Goal: Task Accomplishment & Management: Manage account settings

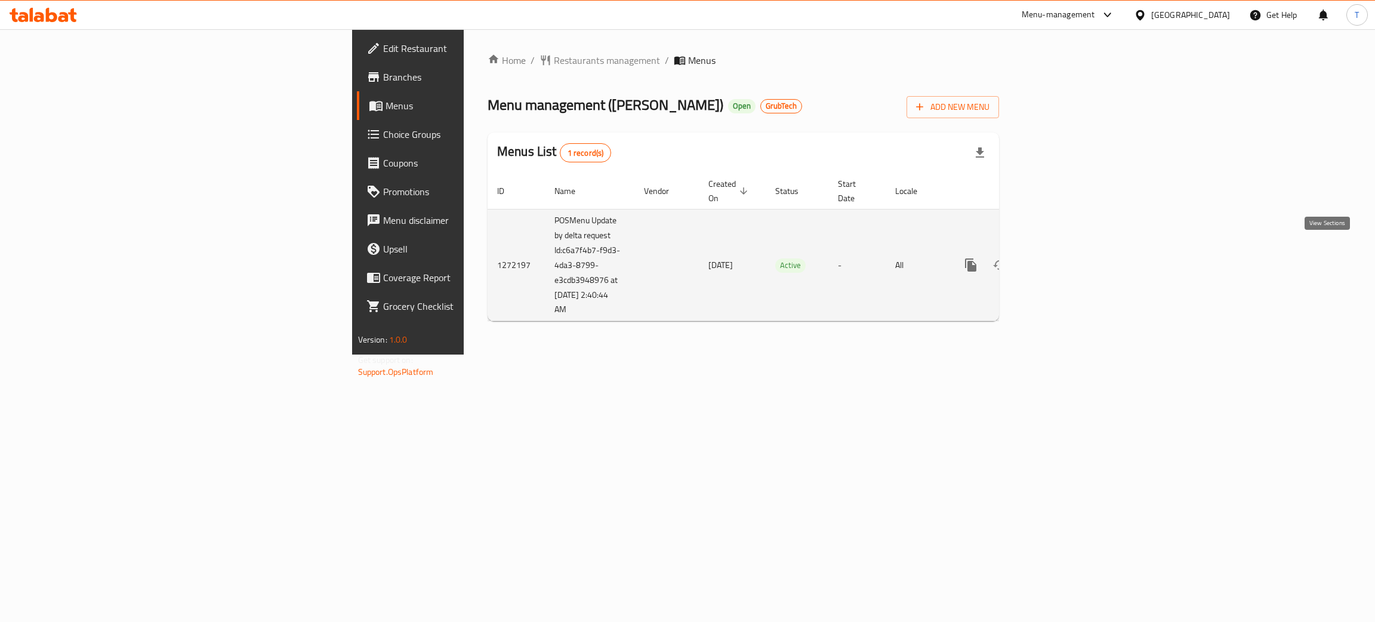
click at [1064, 258] on icon "enhanced table" at bounding box center [1057, 265] width 14 height 14
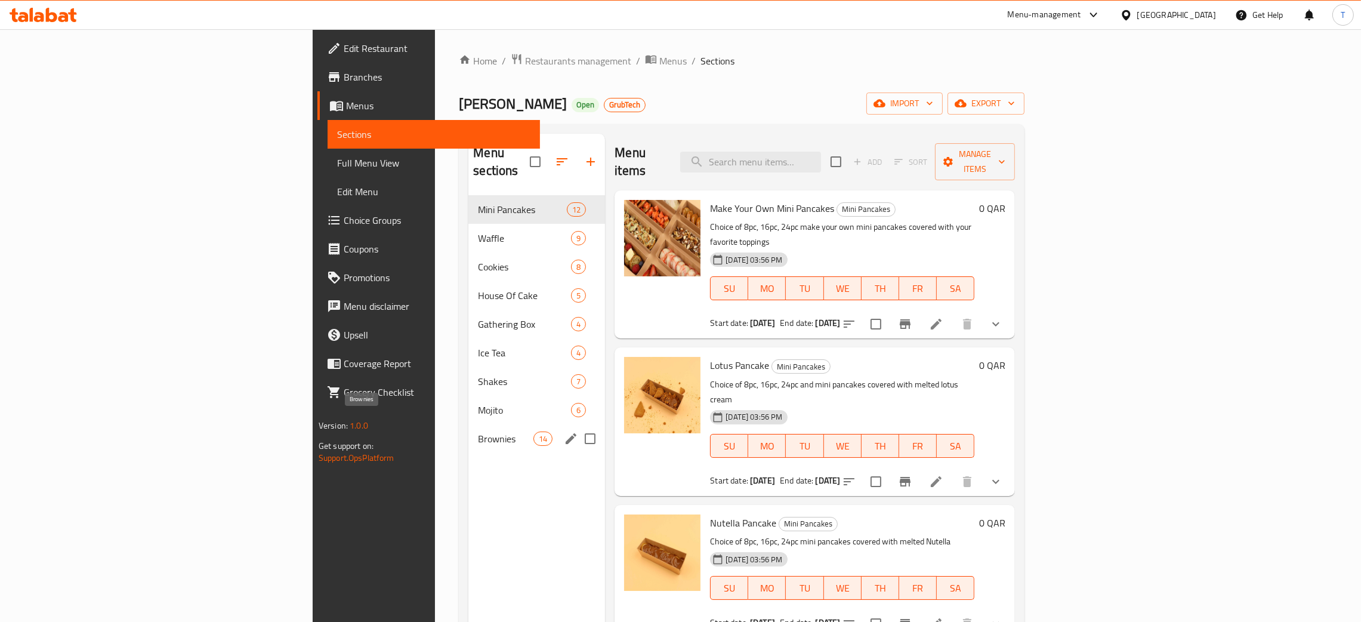
click at [478, 431] on span "Brownies" at bounding box center [505, 438] width 55 height 14
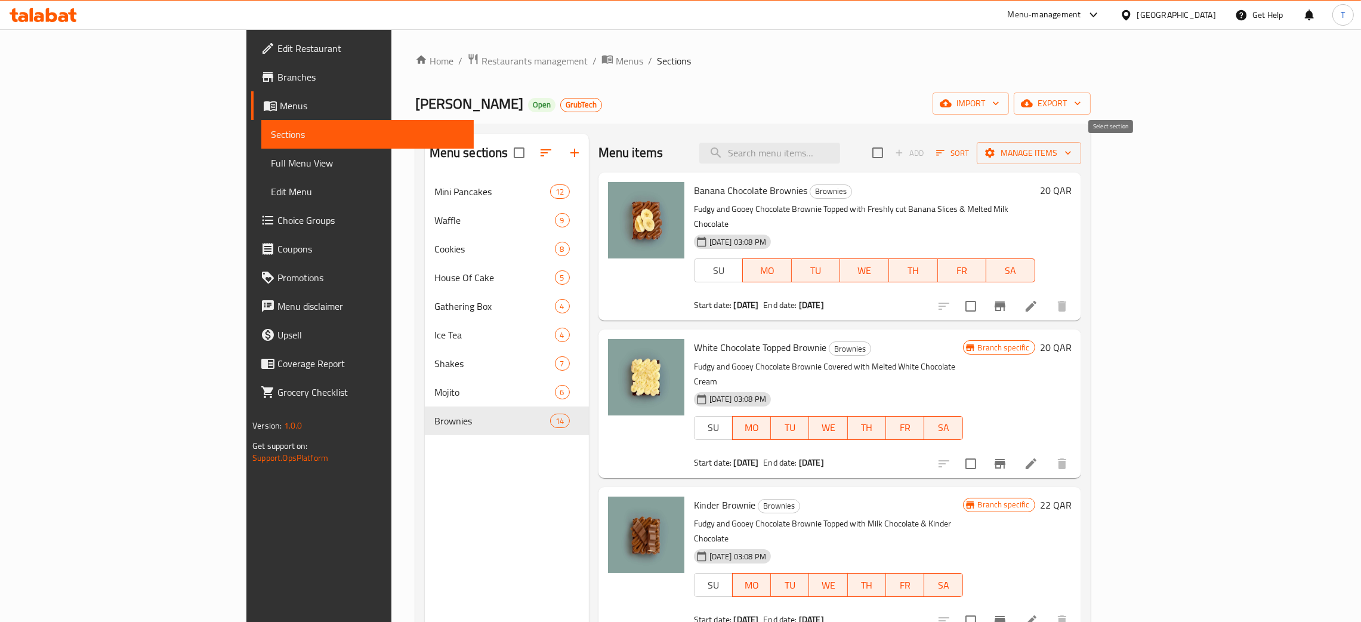
click at [890, 156] on input "checkbox" at bounding box center [877, 152] width 25 height 25
checkbox input "true"
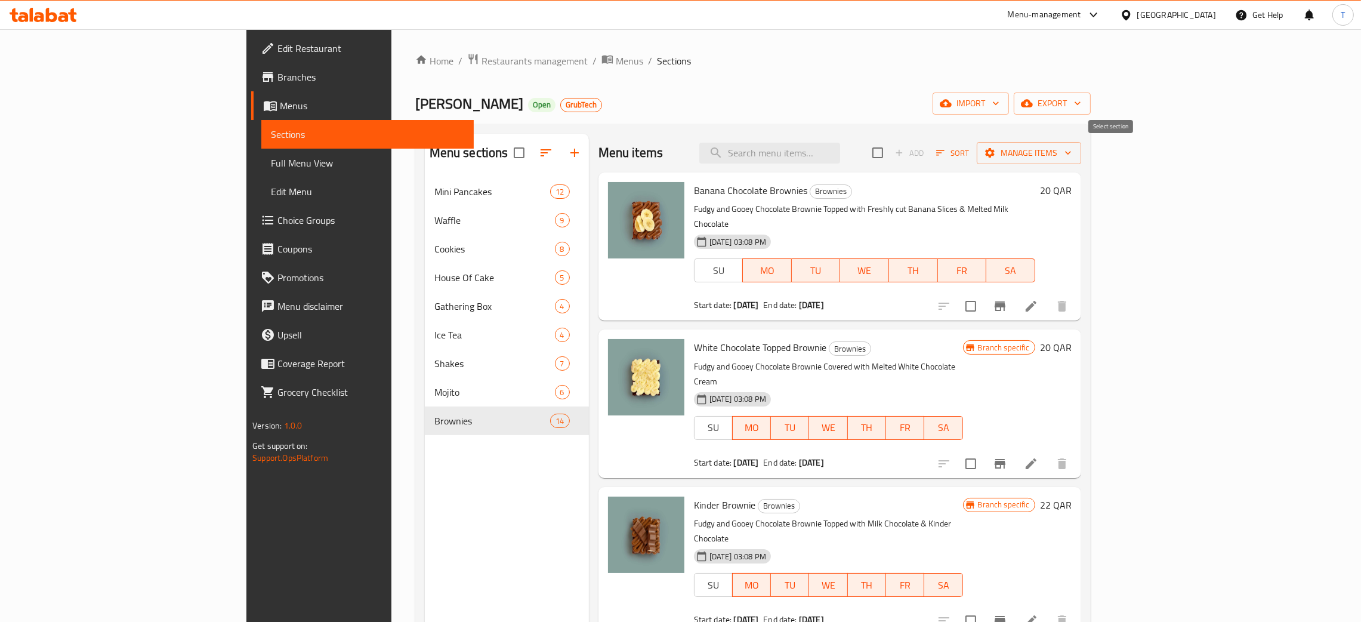
checkbox input "true"
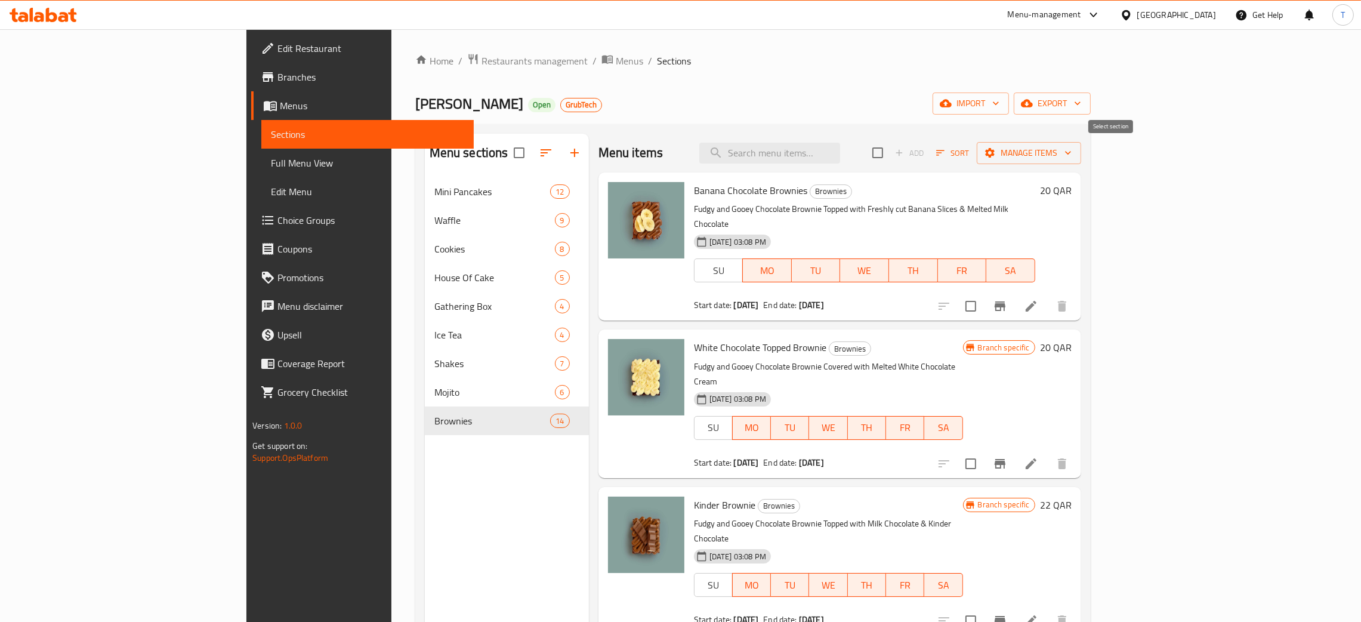
checkbox input "true"
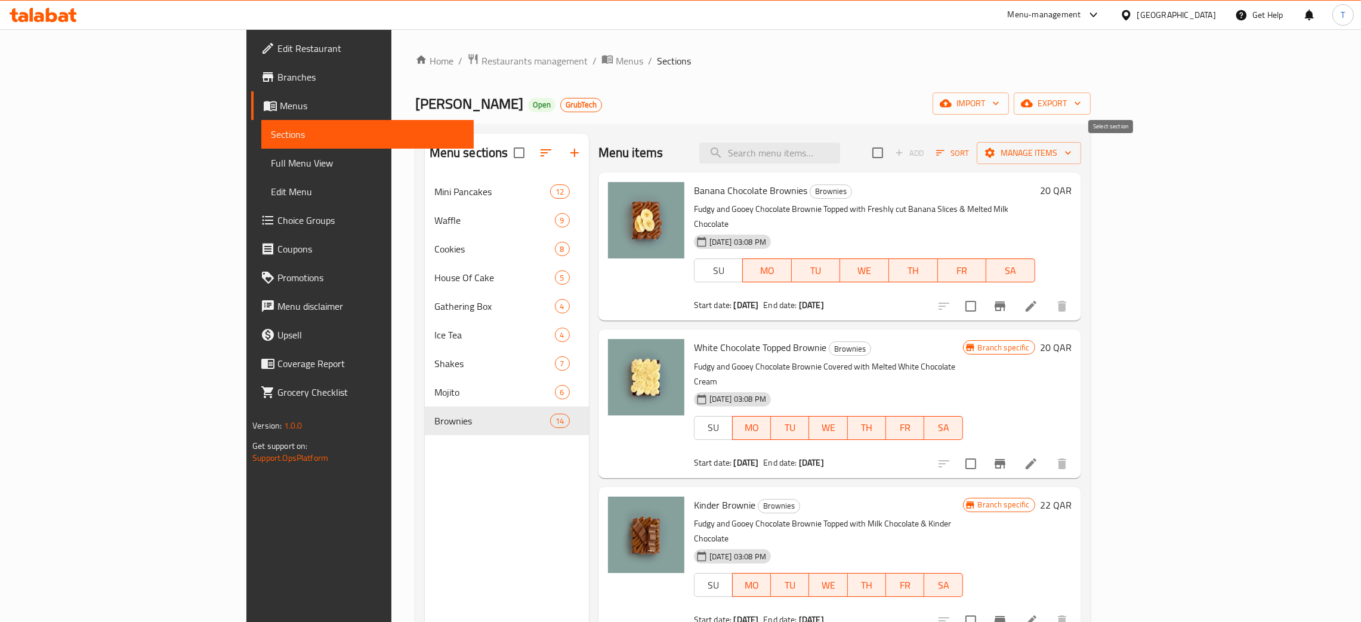
checkbox input "true"
click at [1081, 162] on button "Manage items" at bounding box center [1029, 153] width 104 height 22
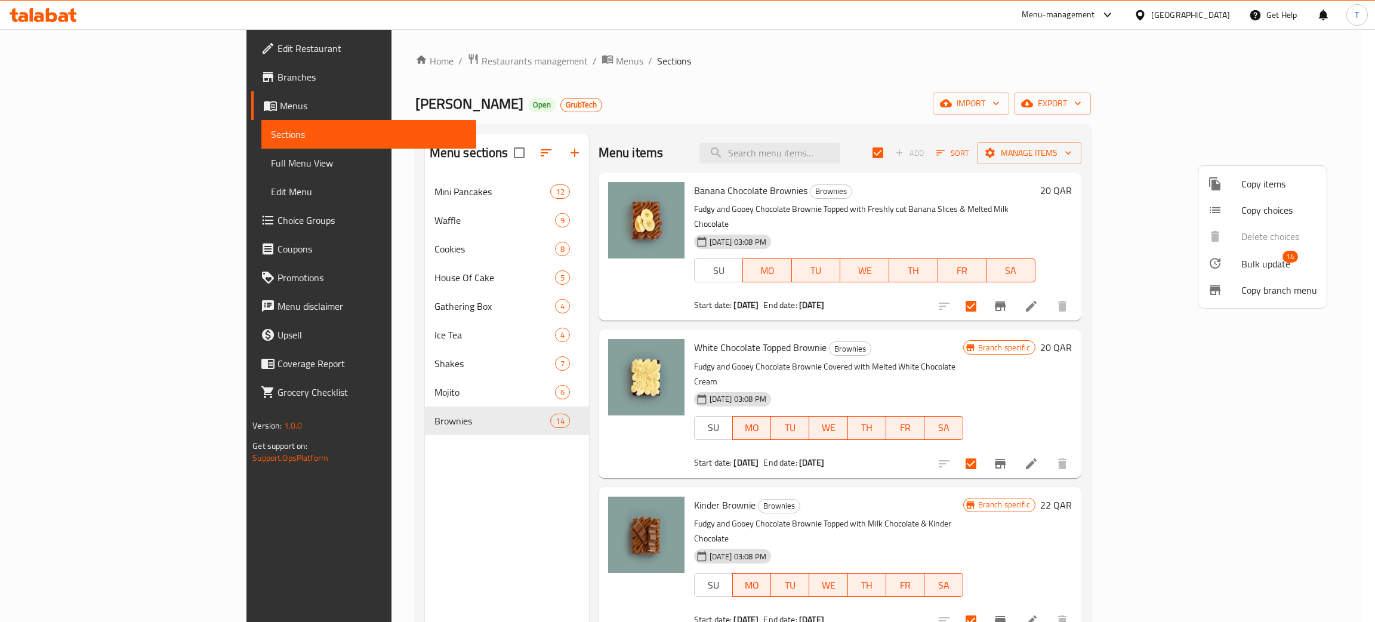
click at [1270, 263] on span "Bulk update" at bounding box center [1265, 264] width 49 height 14
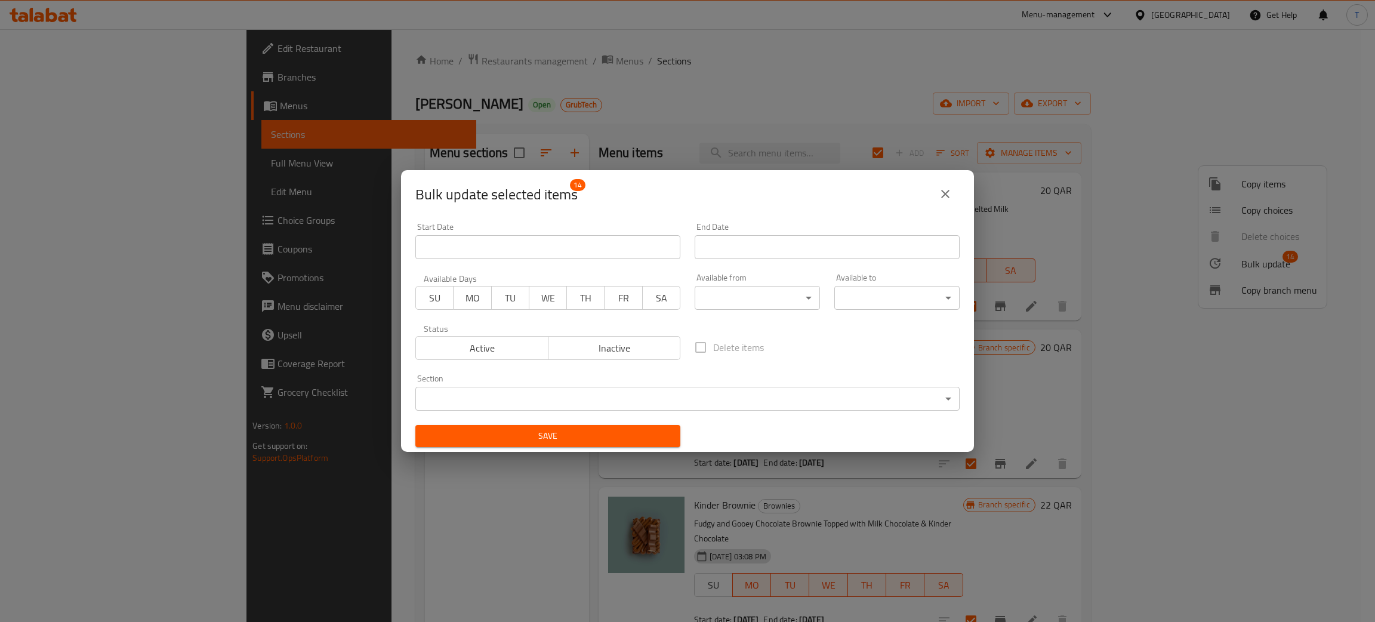
click at [435, 303] on span "SU" at bounding box center [435, 297] width 28 height 17
click at [606, 427] on button "Save" at bounding box center [547, 436] width 265 height 22
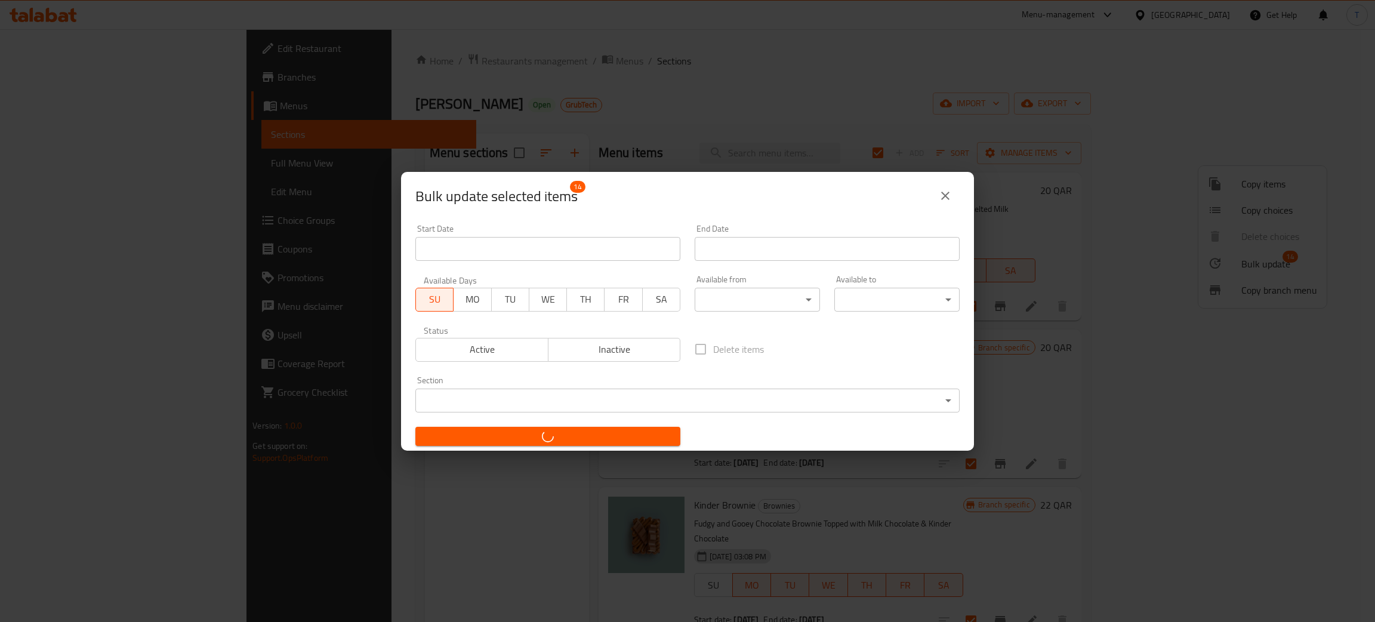
checkbox input "false"
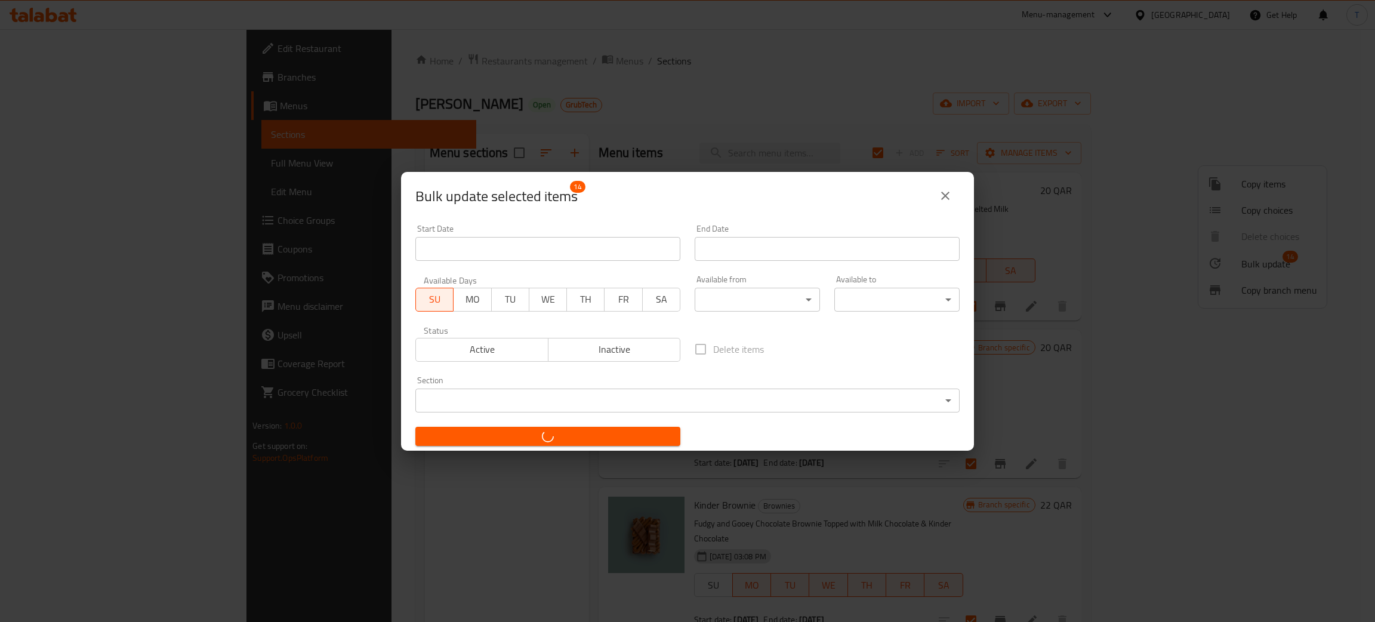
checkbox input "false"
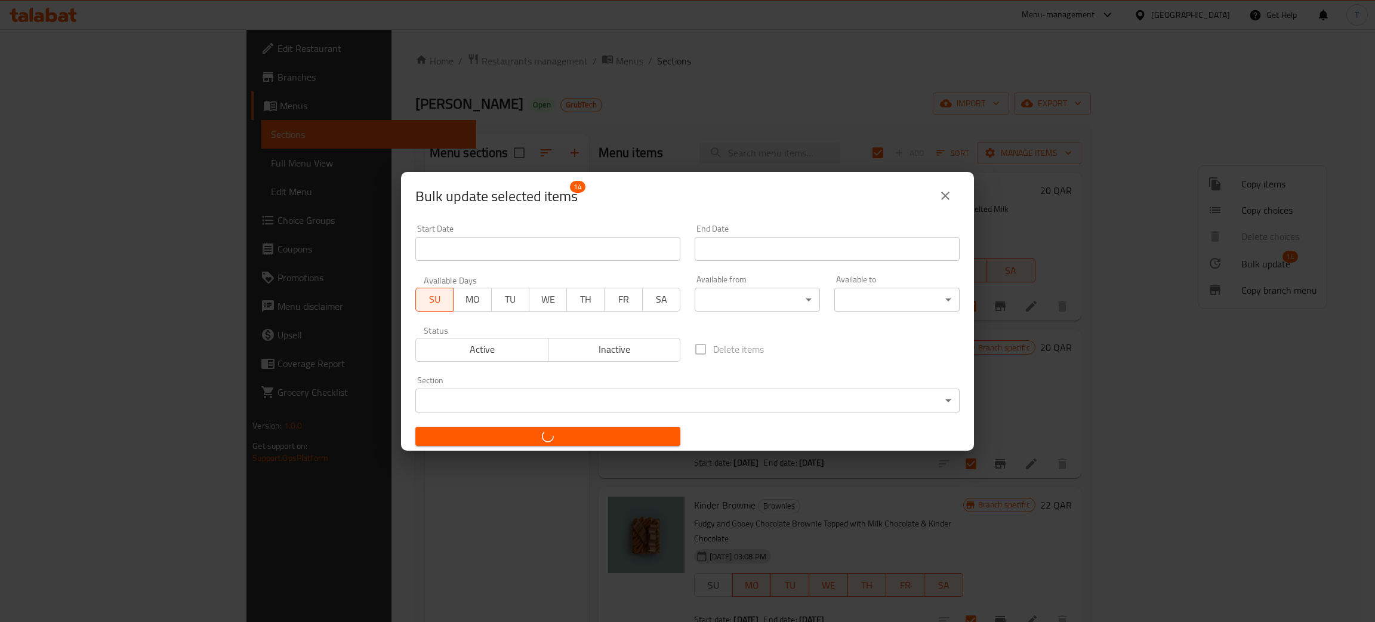
checkbox input "false"
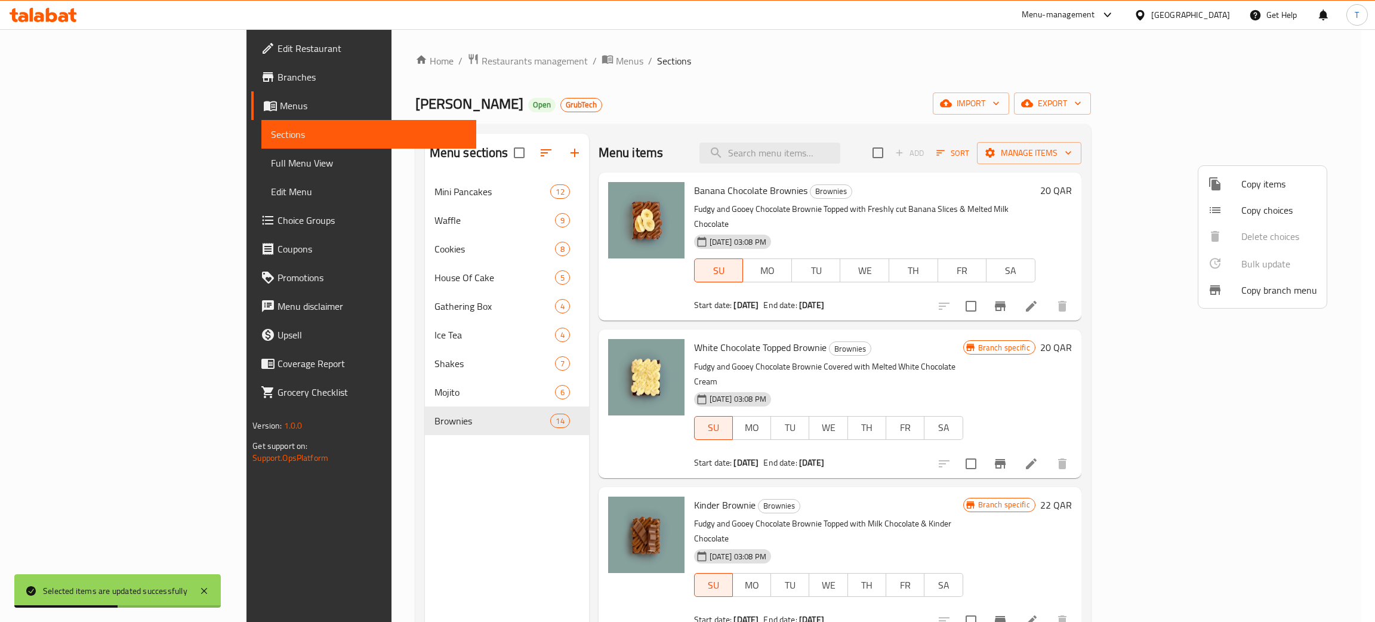
click at [1232, 159] on div at bounding box center [687, 311] width 1375 height 622
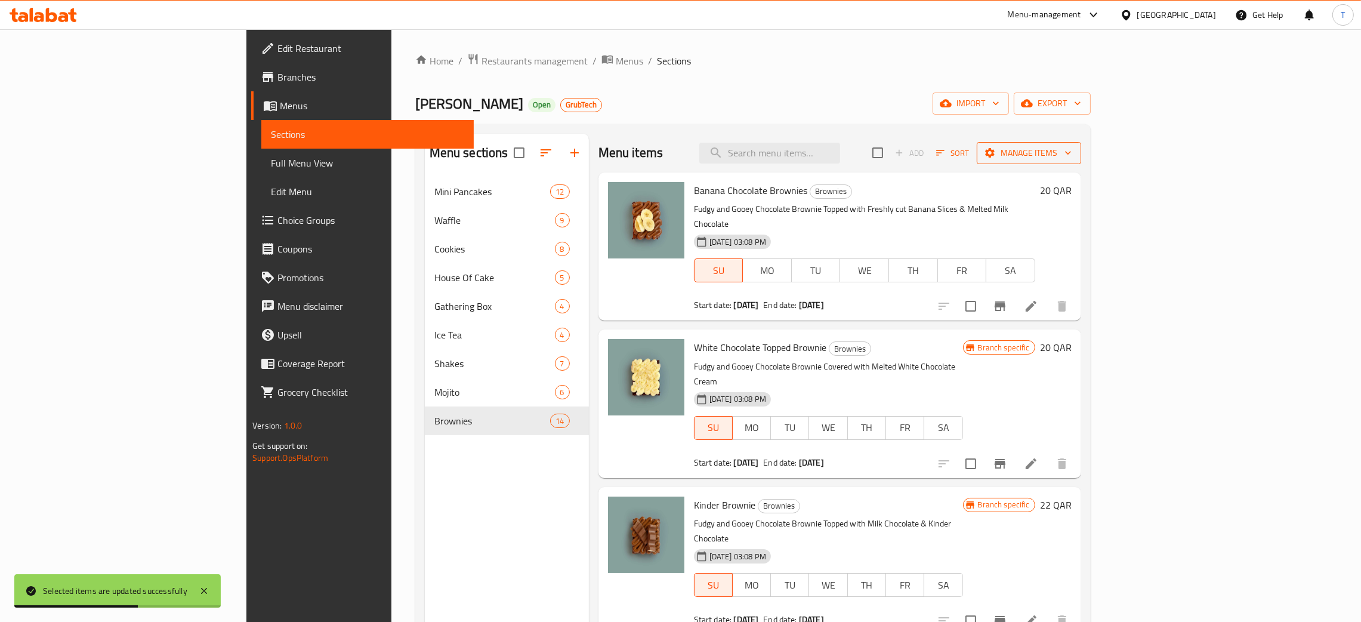
click at [1081, 162] on button "Manage items" at bounding box center [1029, 153] width 104 height 22
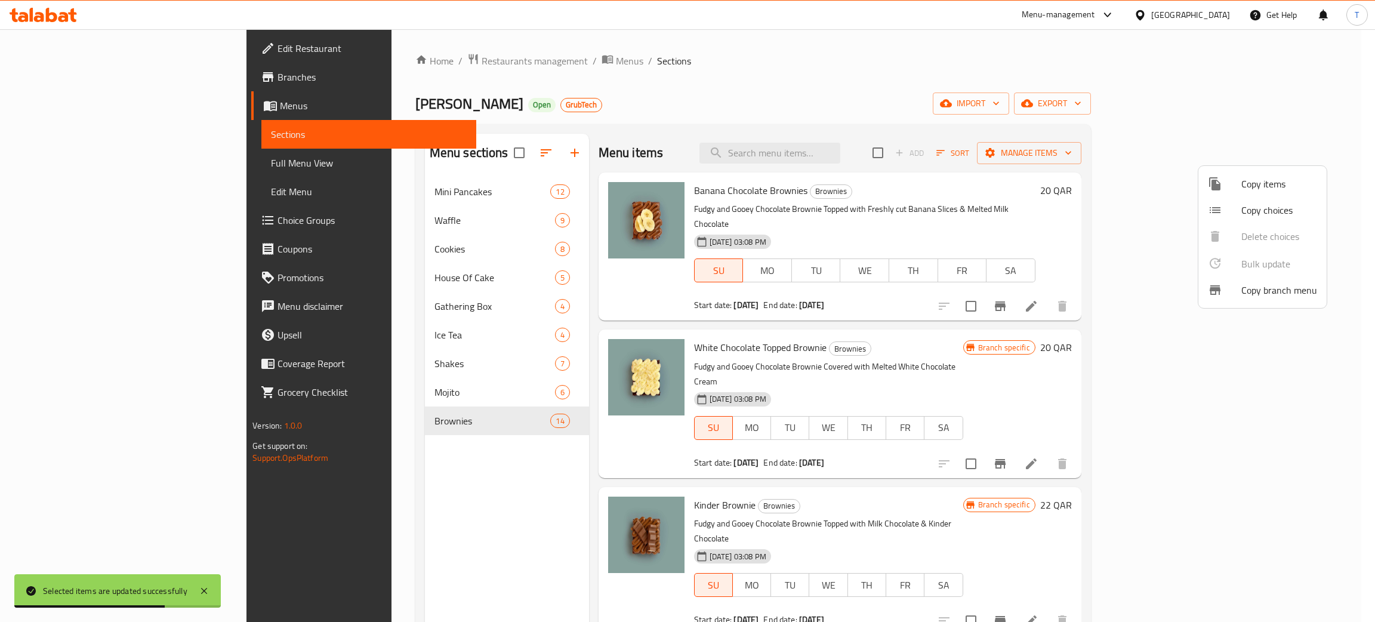
drag, startPoint x: 968, startPoint y: 230, endPoint x: 982, endPoint y: 224, distance: 15.0
click at [969, 230] on div at bounding box center [687, 311] width 1375 height 622
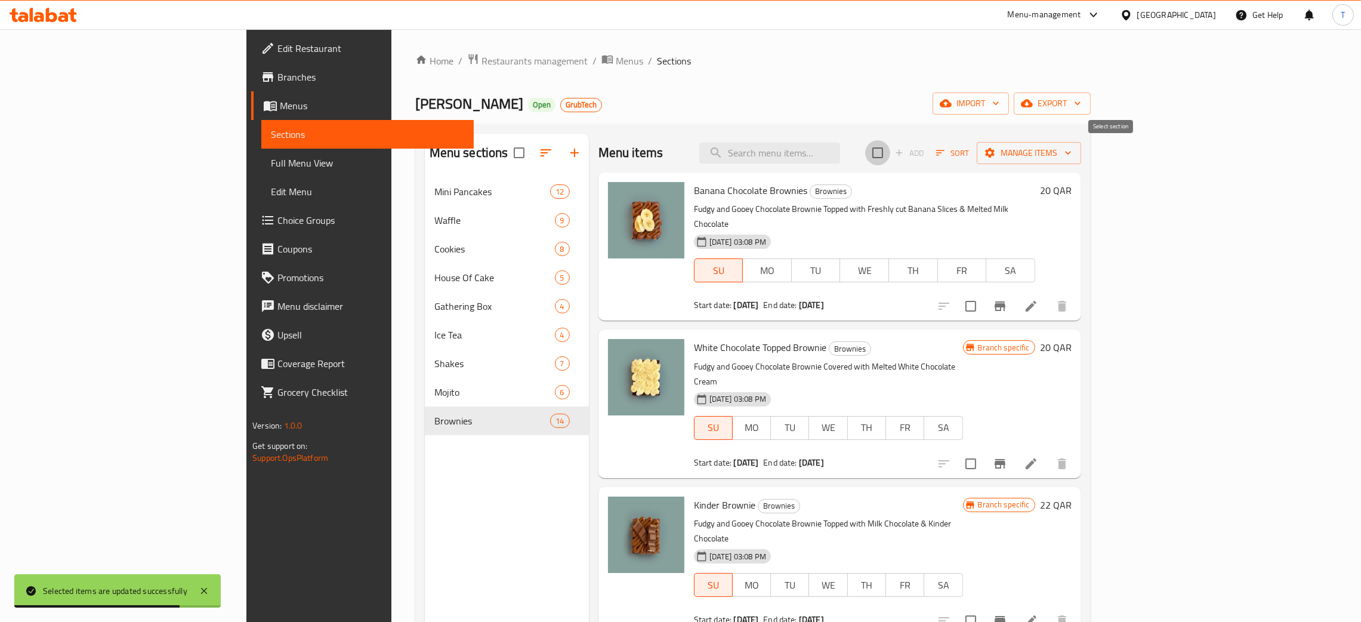
click at [890, 153] on input "checkbox" at bounding box center [877, 152] width 25 height 25
checkbox input "true"
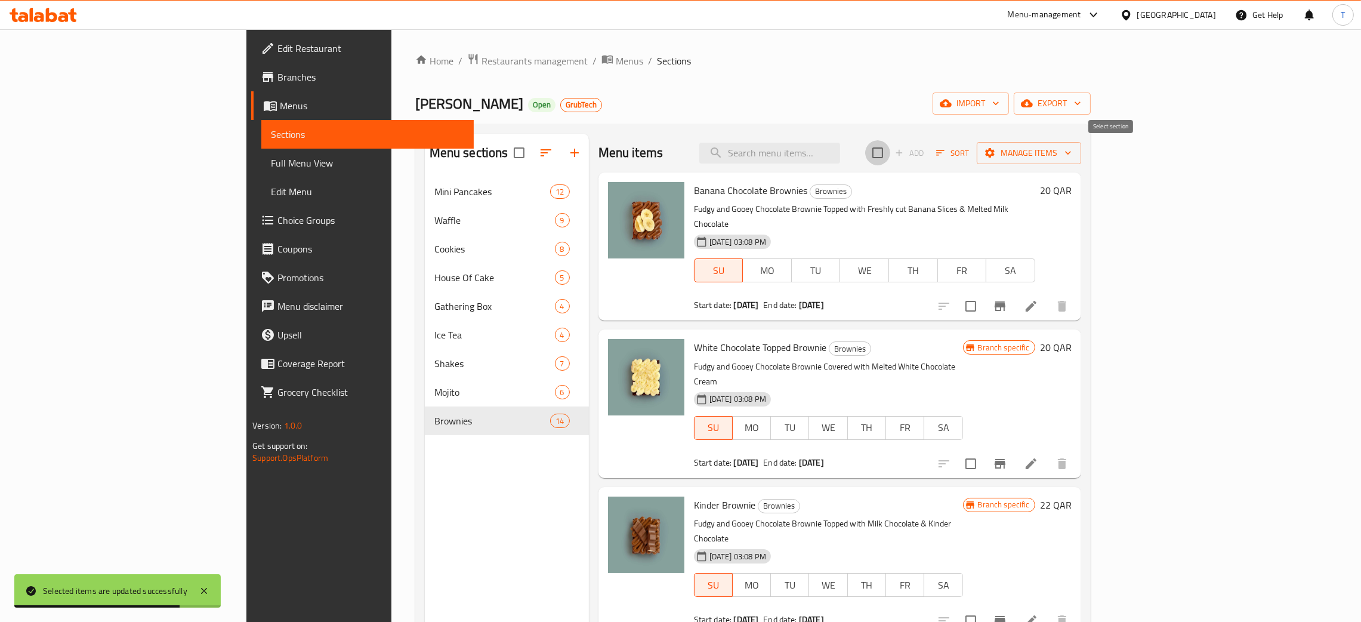
checkbox input "true"
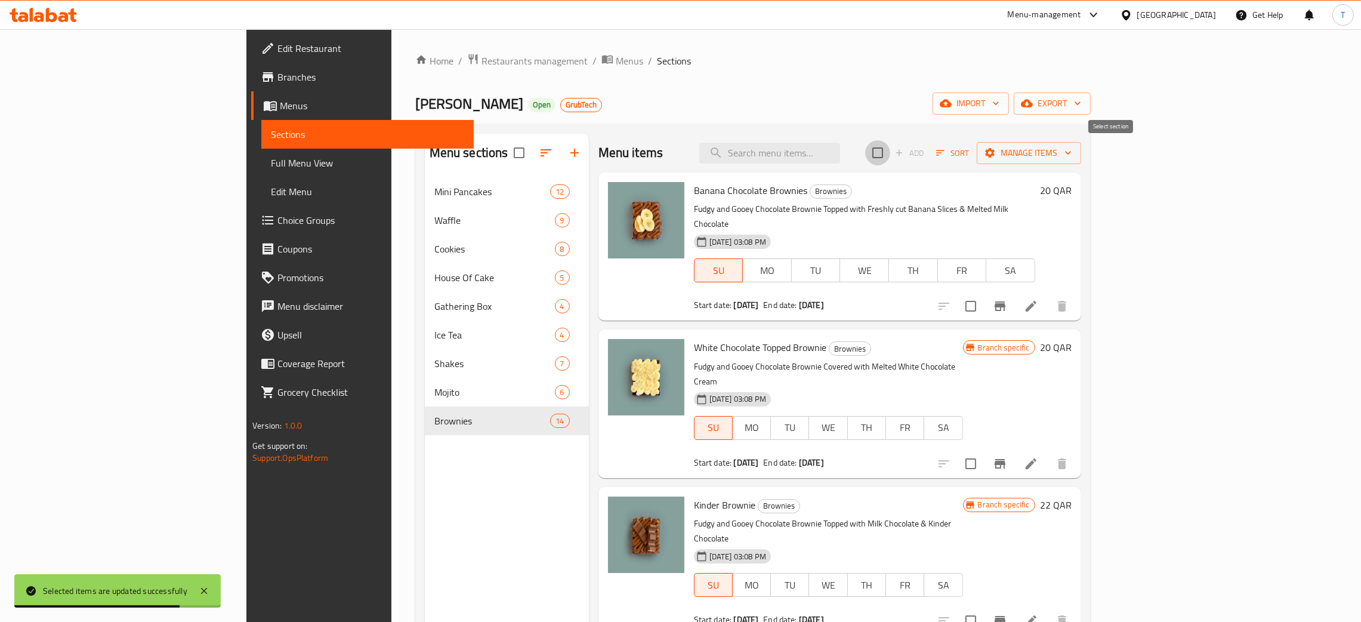
checkbox input "true"
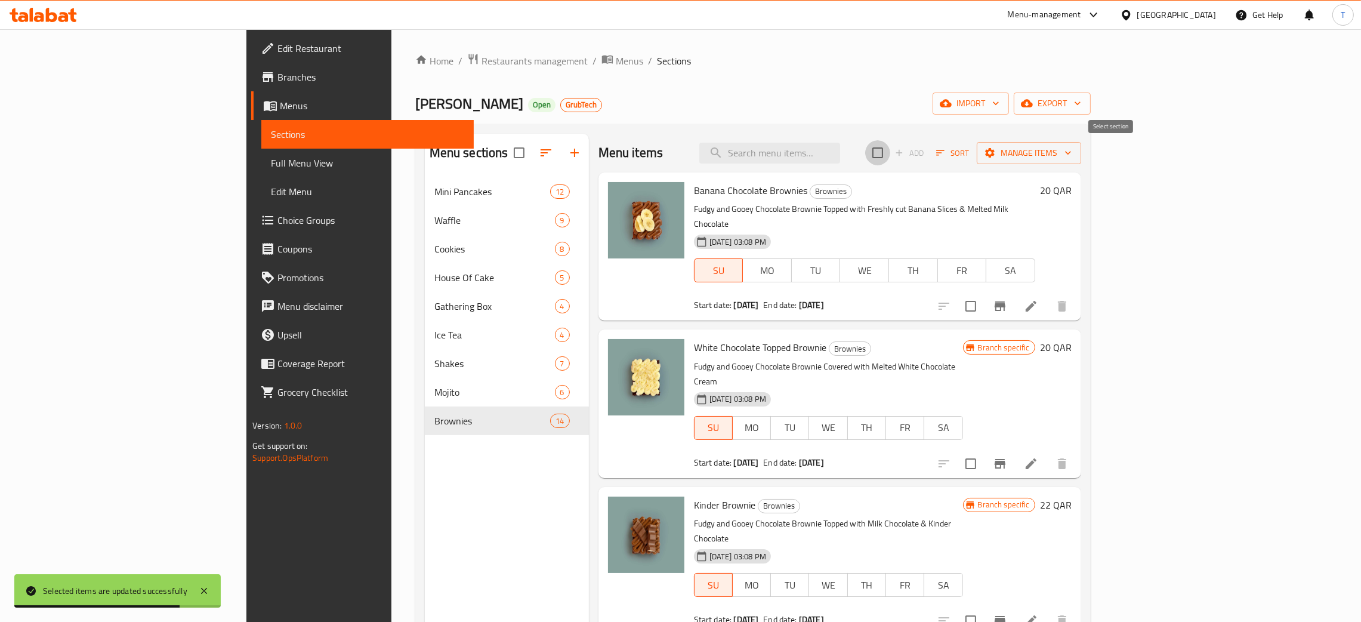
checkbox input "true"
click at [1072, 155] on span "Manage items" at bounding box center [1028, 153] width 85 height 15
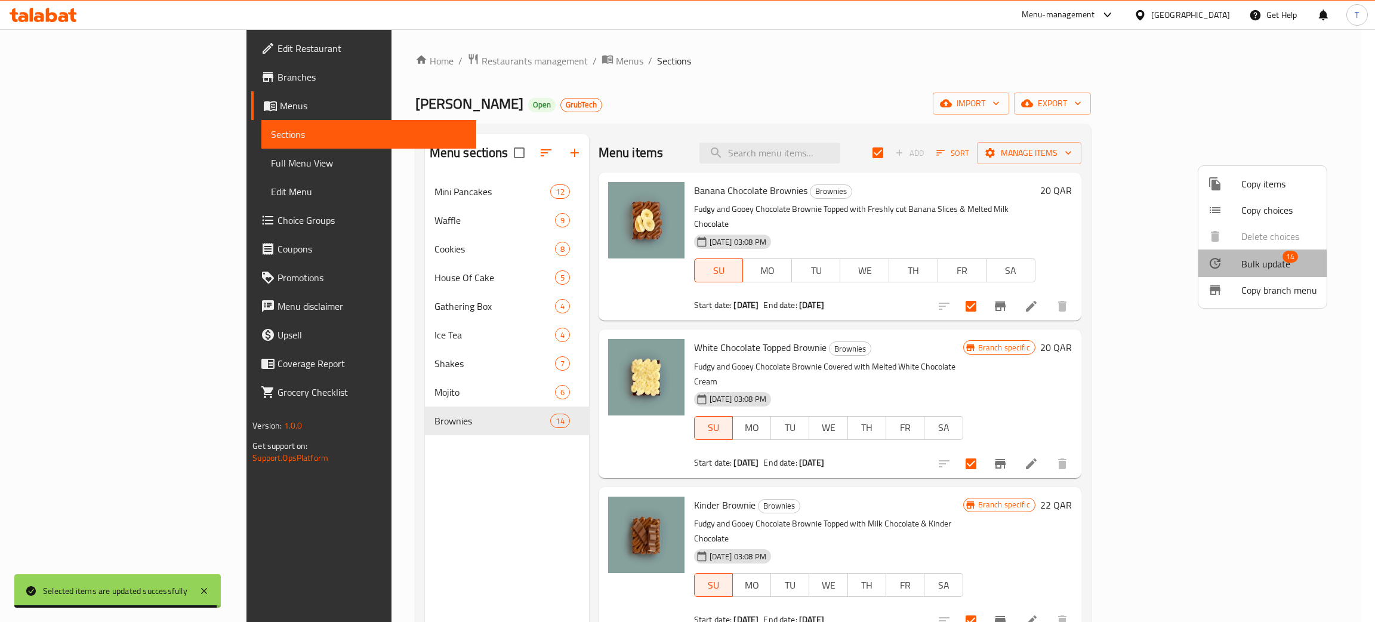
click at [1273, 257] on span "Bulk update" at bounding box center [1265, 264] width 49 height 14
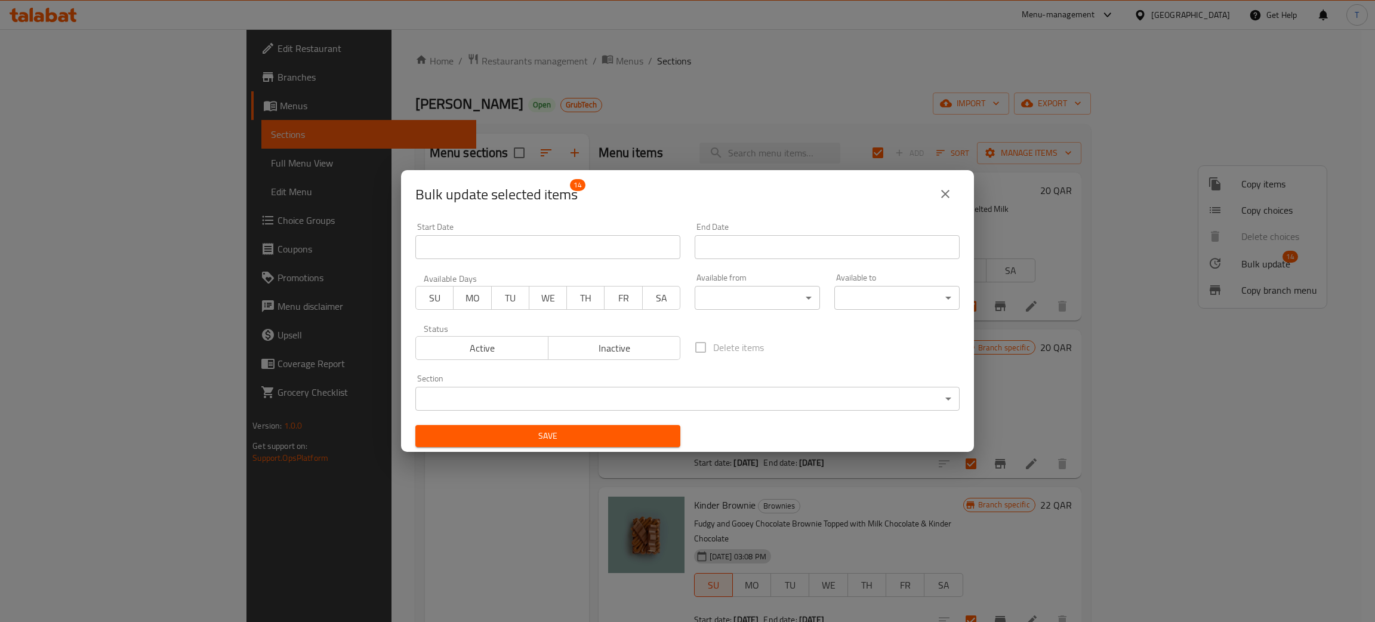
drag, startPoint x: 429, startPoint y: 297, endPoint x: 439, endPoint y: 297, distance: 9.5
click at [431, 297] on span "SU" at bounding box center [435, 297] width 28 height 17
click at [478, 300] on span "MO" at bounding box center [472, 297] width 28 height 17
click at [510, 301] on span "TU" at bounding box center [510, 297] width 28 height 17
click at [557, 301] on span "WE" at bounding box center [548, 297] width 28 height 17
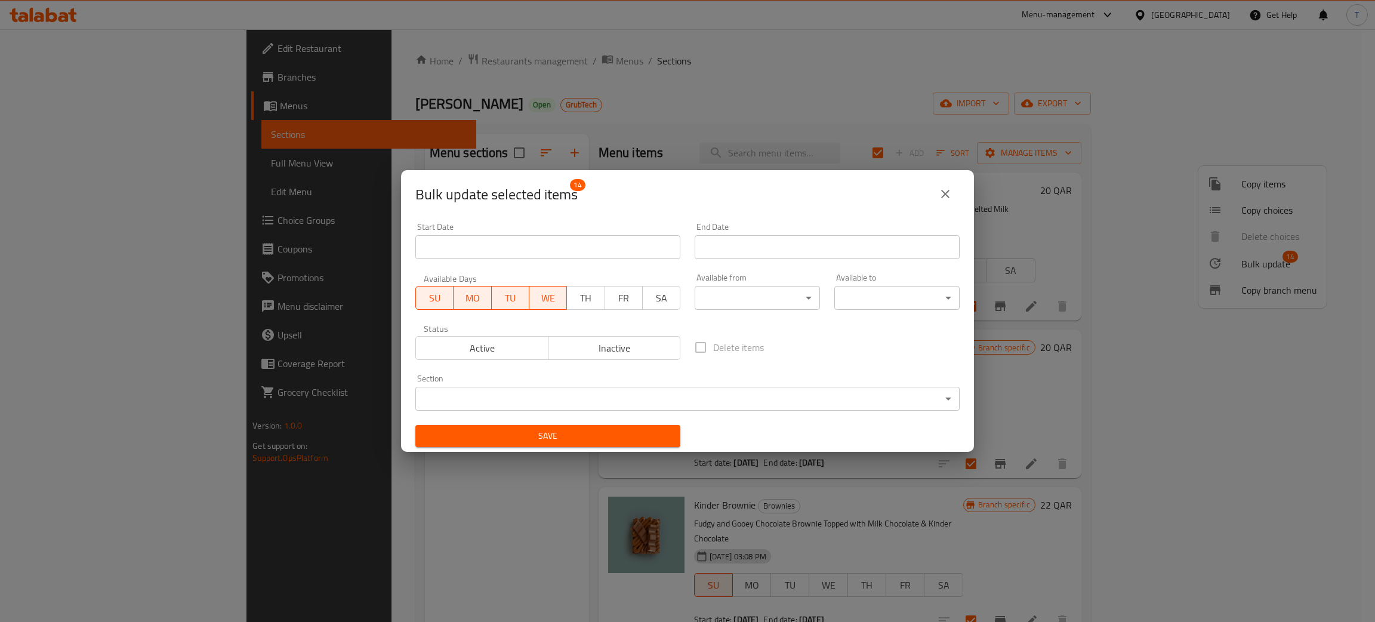
drag, startPoint x: 615, startPoint y: 291, endPoint x: 607, endPoint y: 294, distance: 8.1
click at [616, 292] on span "FR" at bounding box center [624, 297] width 28 height 17
click at [594, 296] on span "TH" at bounding box center [586, 297] width 28 height 17
click at [649, 298] on span "SA" at bounding box center [661, 297] width 28 height 17
click at [628, 438] on span "Save" at bounding box center [548, 435] width 246 height 15
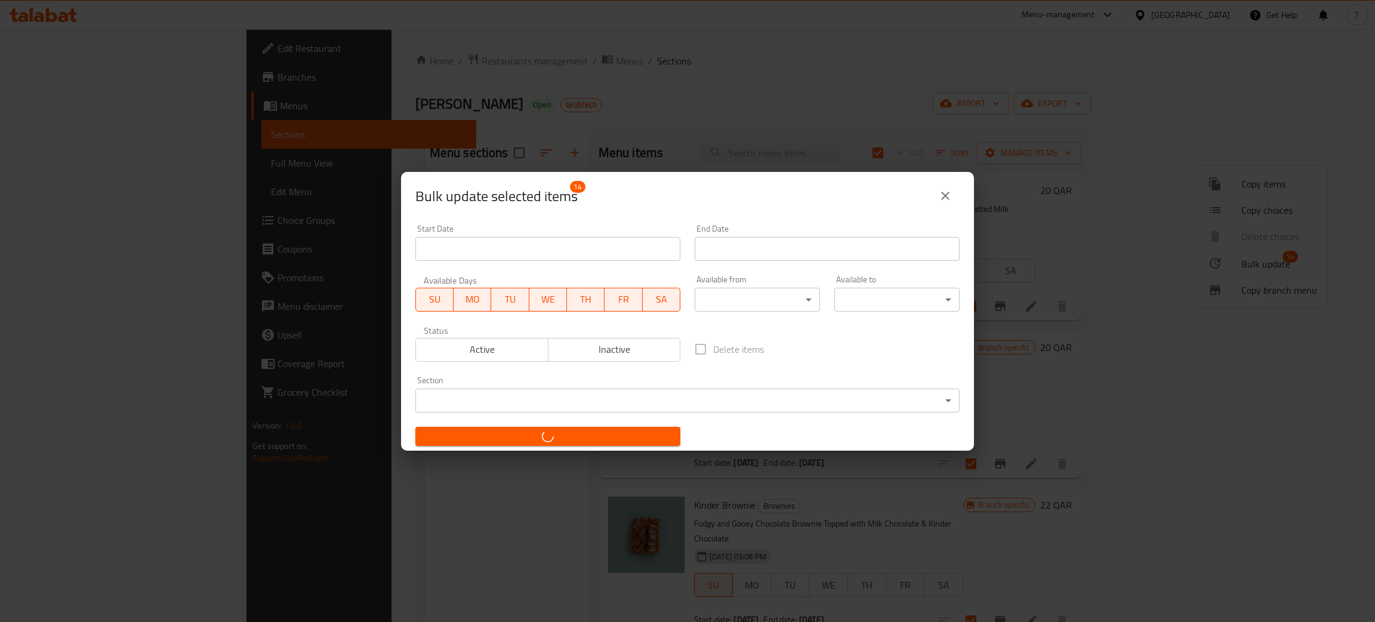
checkbox input "false"
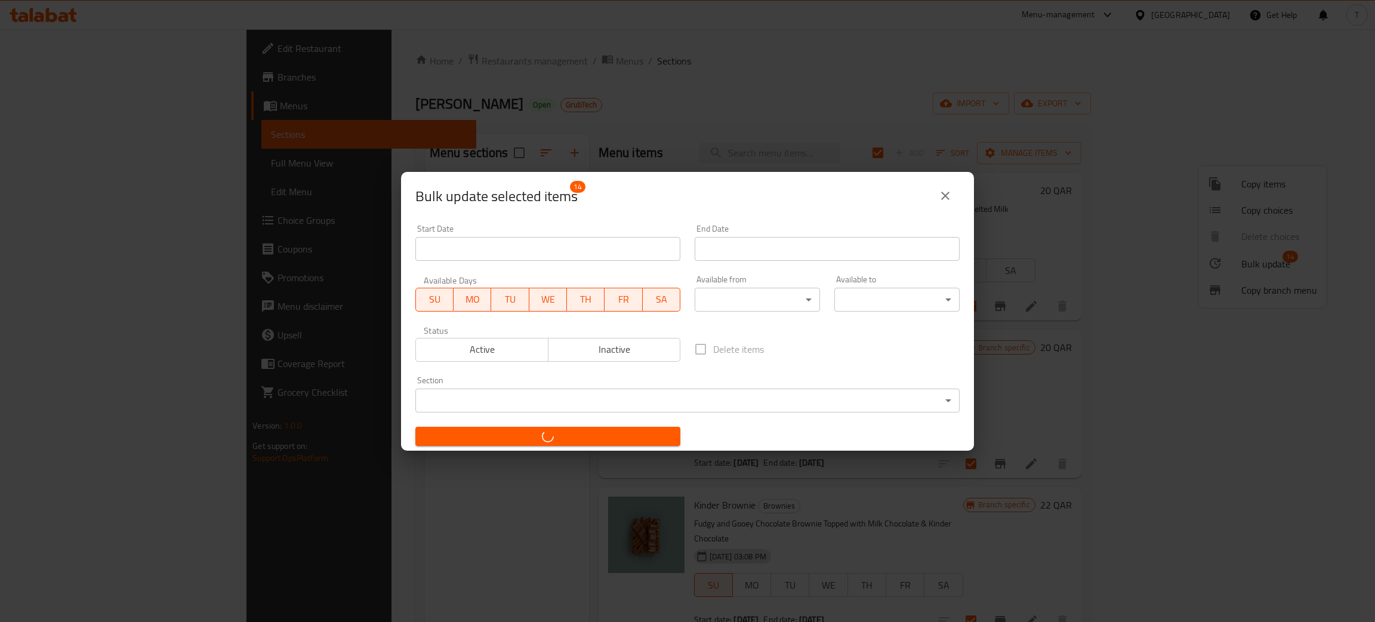
checkbox input "false"
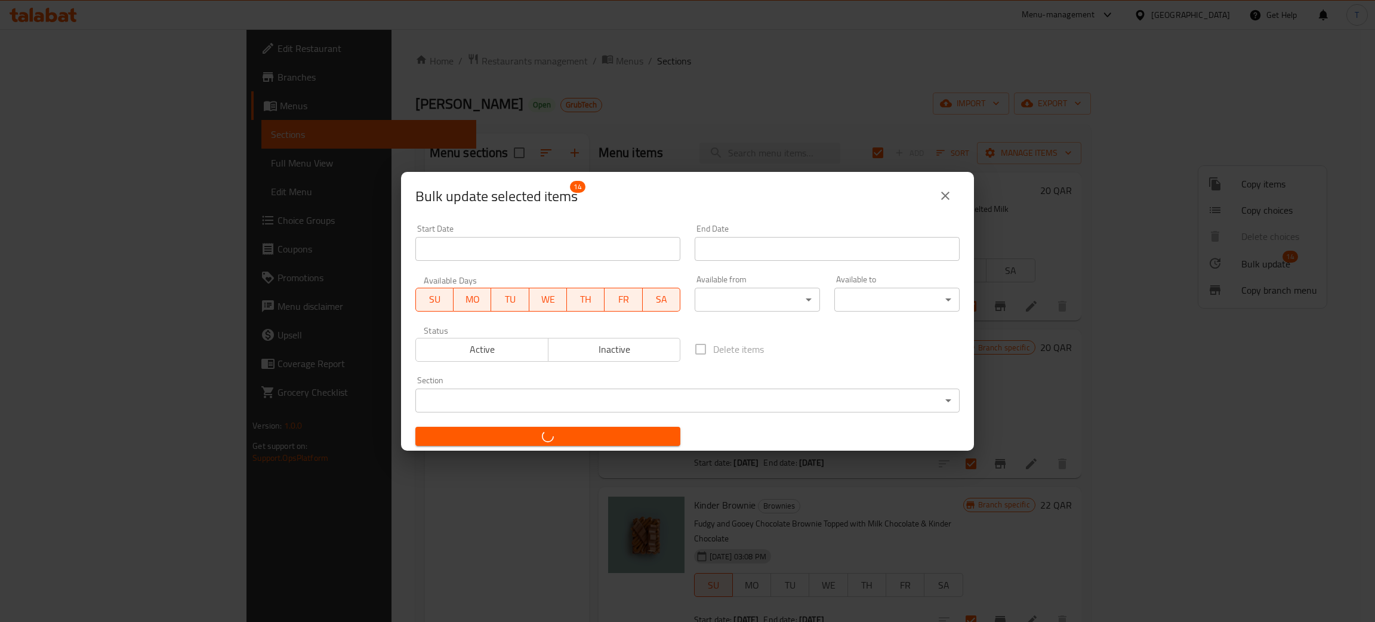
checkbox input "false"
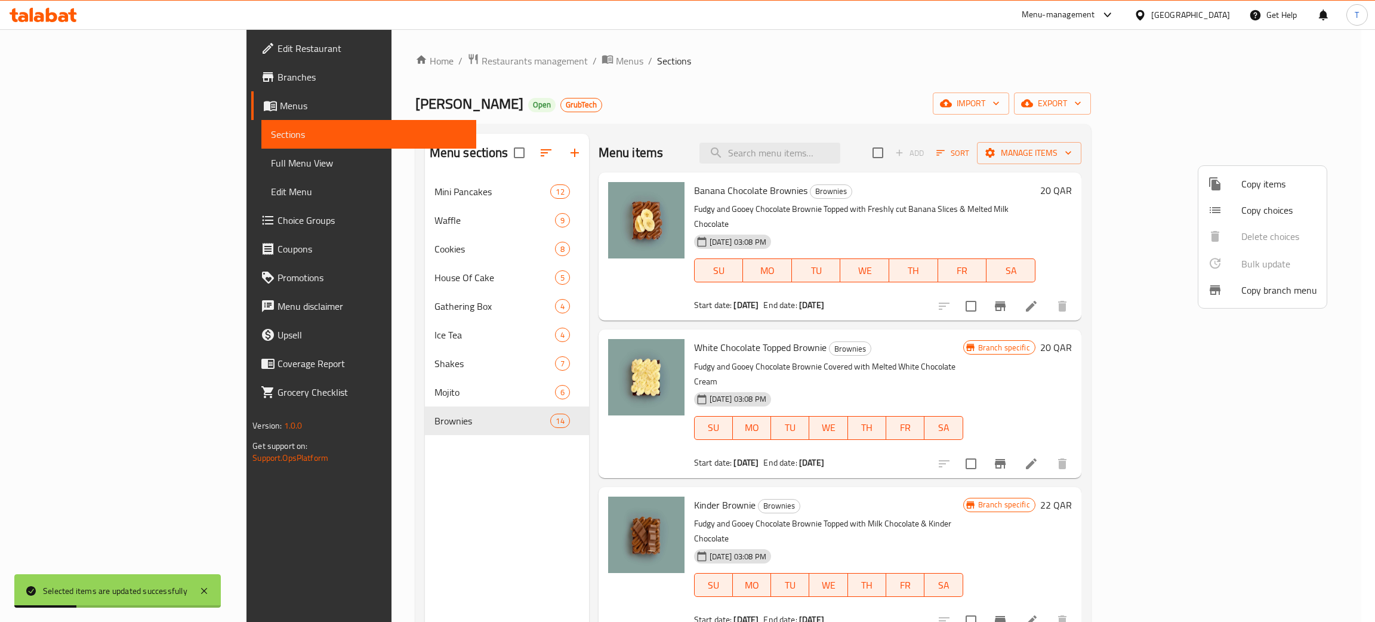
click at [855, 57] on div at bounding box center [687, 311] width 1375 height 622
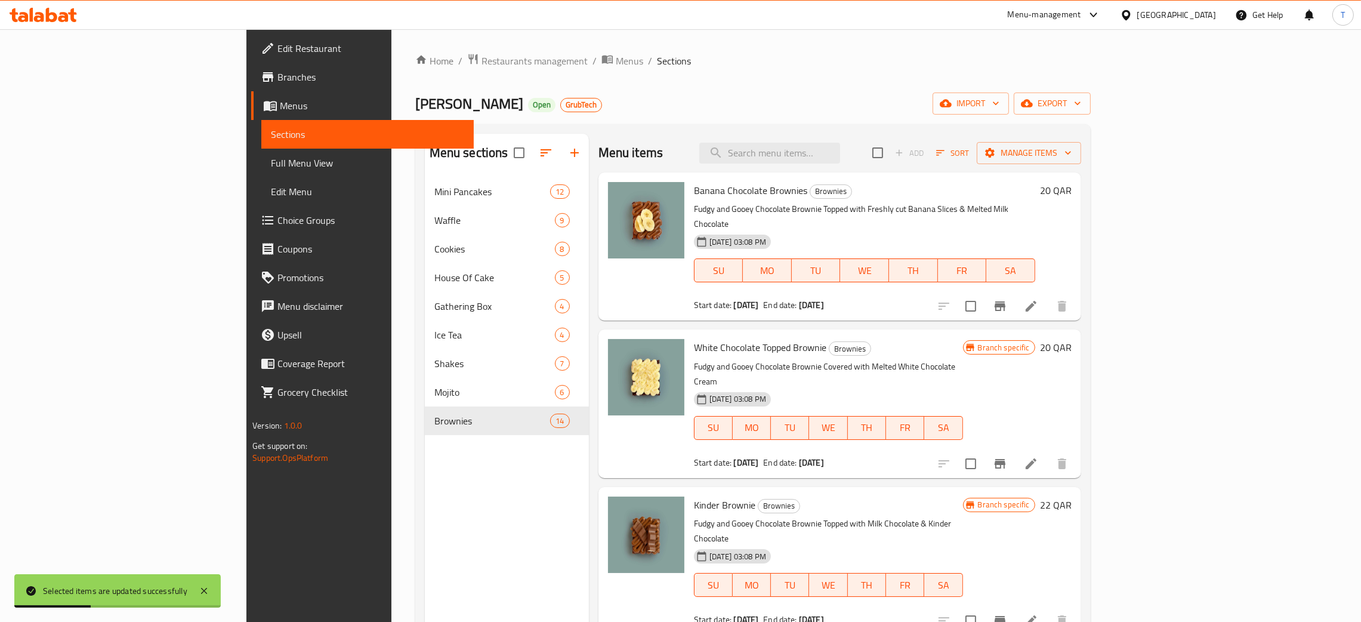
click at [1007, 299] on icon "Branch-specific-item" at bounding box center [1000, 306] width 14 height 14
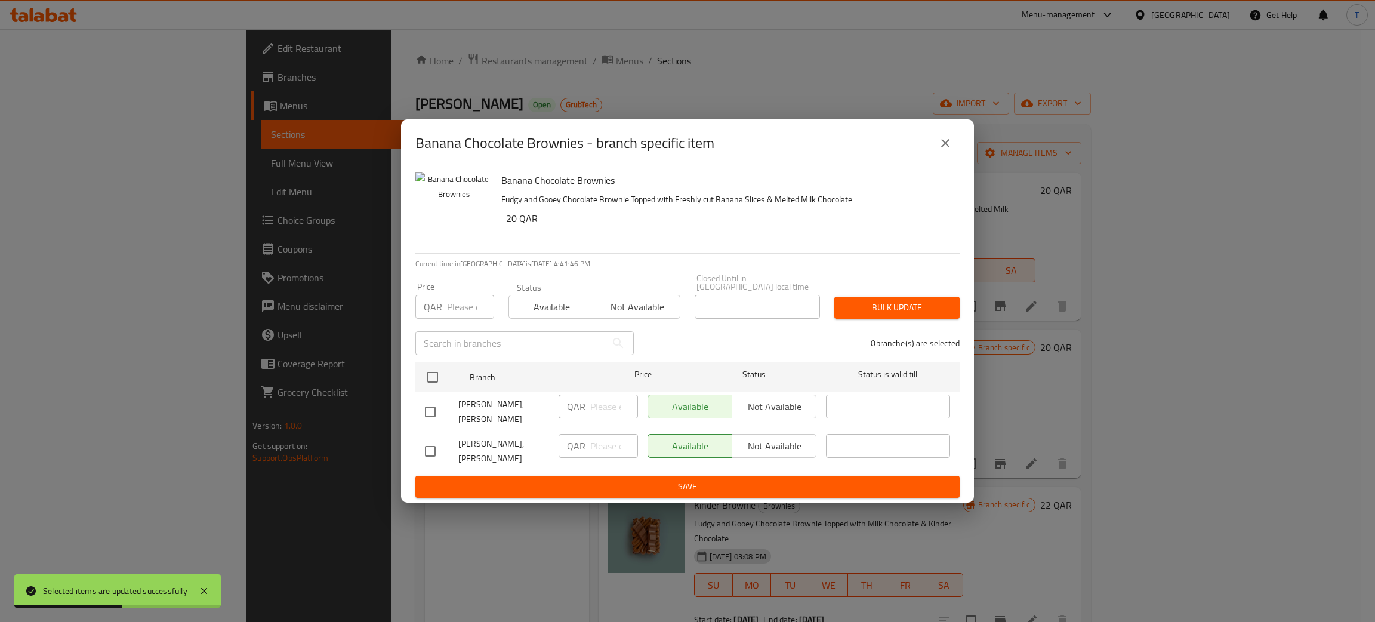
click at [955, 146] on div "Banana Chocolate Brownies - branch specific item" at bounding box center [687, 143] width 544 height 29
click at [950, 150] on icon "close" at bounding box center [945, 143] width 14 height 14
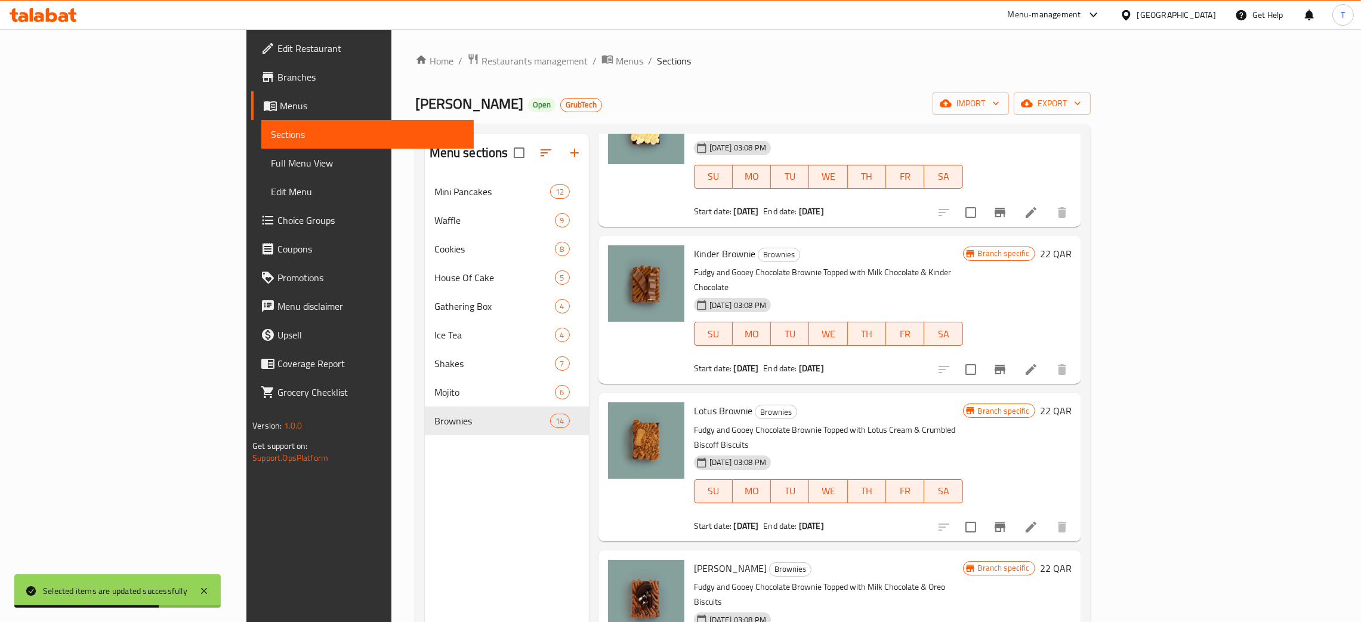
scroll to position [257, 0]
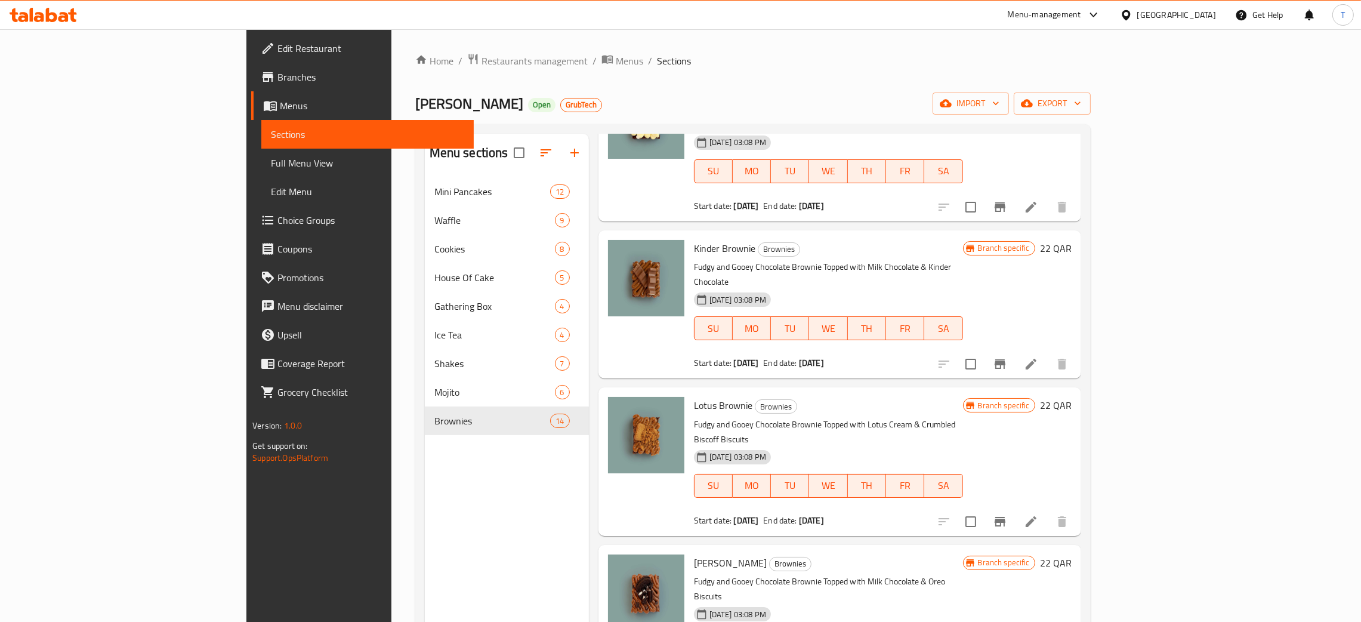
click at [1037, 359] on icon at bounding box center [1031, 364] width 11 height 11
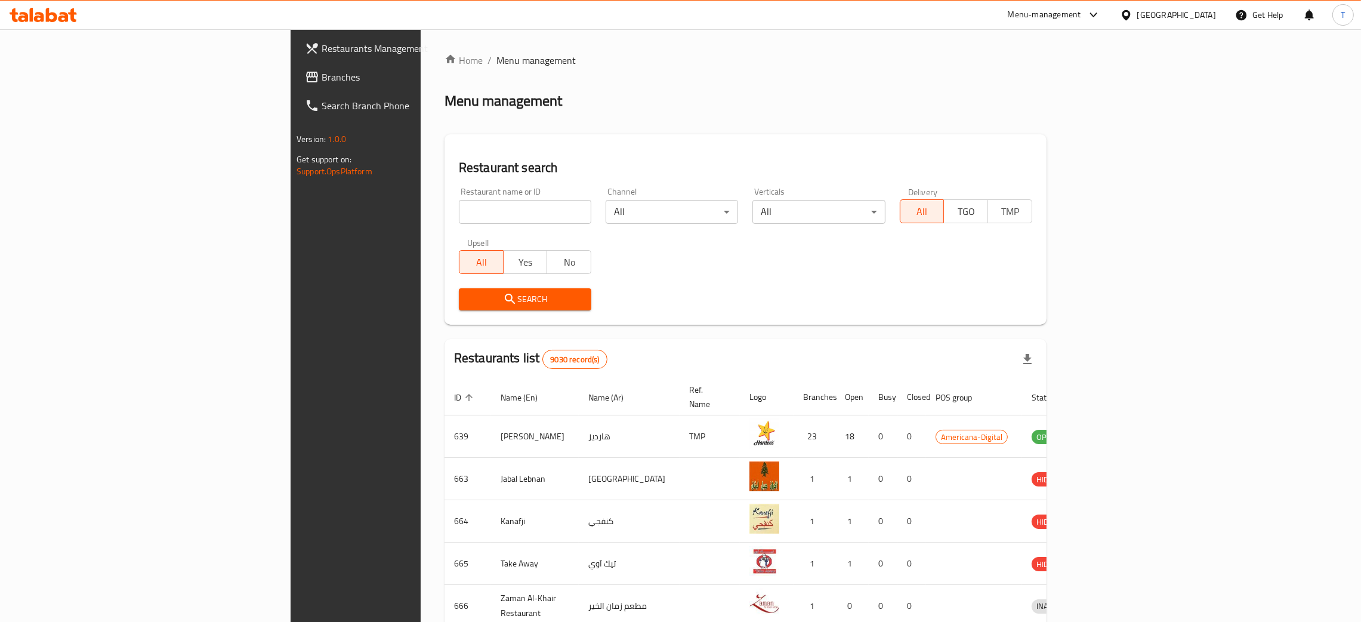
click at [459, 202] on input "search" at bounding box center [525, 212] width 132 height 24
click button "Search" at bounding box center [525, 299] width 132 height 22
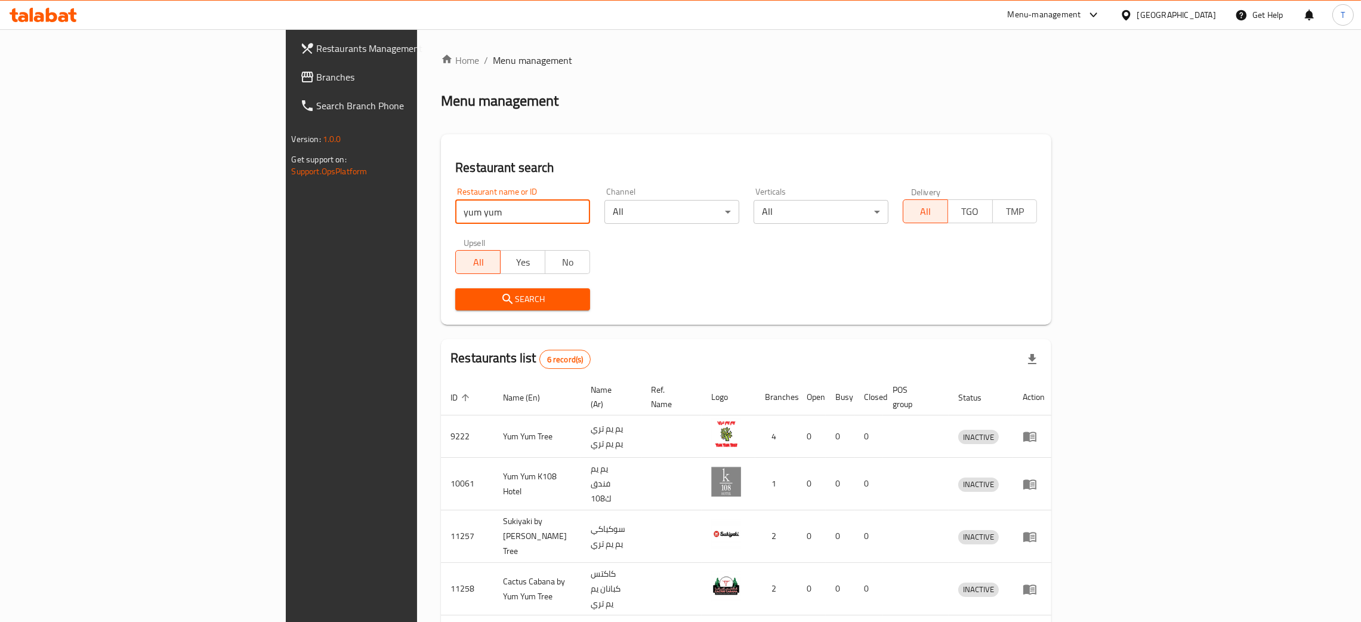
click at [455, 214] on input "yum yum" at bounding box center [522, 212] width 135 height 24
type input "pure healthy"
click button "Search" at bounding box center [522, 299] width 135 height 22
